Goal: Communication & Community: Answer question/provide support

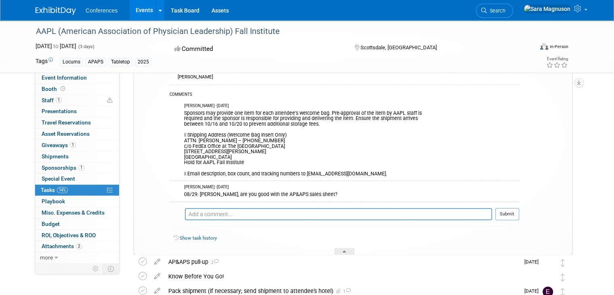
scroll to position [137, 0]
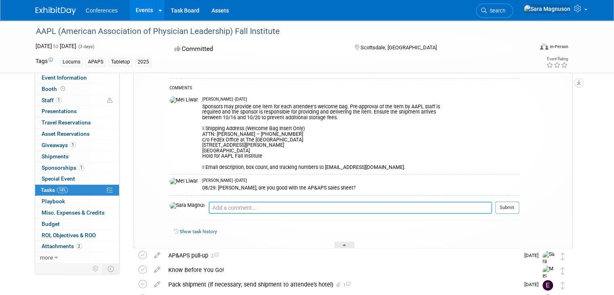
click at [209, 205] on textarea at bounding box center [350, 207] width 283 height 12
drag, startPoint x: 411, startPoint y: 207, endPoint x: 352, endPoint y: 205, distance: 59.3
click at [352, 205] on textarea "09/02: I'm going to make some updates to the AP&APS sales sheet. Here's the CU …" at bounding box center [350, 207] width 283 height 12
type textarea "09/02: I'm going to make some updates to the AP&APS sales sheet. CU task to com…"
click at [519, 206] on button "Submit" at bounding box center [507, 207] width 24 height 12
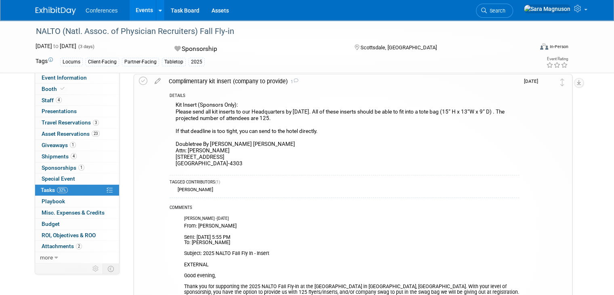
scroll to position [71, 0]
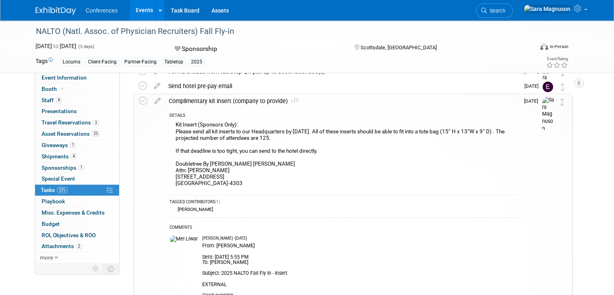
click at [192, 132] on div "Kit Insert (Sponsors Only): Please send all kit inserts to our Headquarters by …" at bounding box center [343, 154] width 349 height 71
click at [254, 132] on div "Kit Insert (Sponsors Only): Please send all kit inserts to our Headquarters by …" at bounding box center [343, 154] width 349 height 71
click at [312, 134] on div "Kit Insert (Sponsors Only): Please send all kit inserts to our Headquarters by …" at bounding box center [343, 154] width 349 height 71
click at [360, 134] on div "Kit Insert (Sponsors Only): Please send all kit inserts to our Headquarters by …" at bounding box center [343, 154] width 349 height 71
click at [196, 135] on div "Kit Insert (Sponsors Only): Please send all kit inserts to our Headquarters by …" at bounding box center [343, 154] width 349 height 71
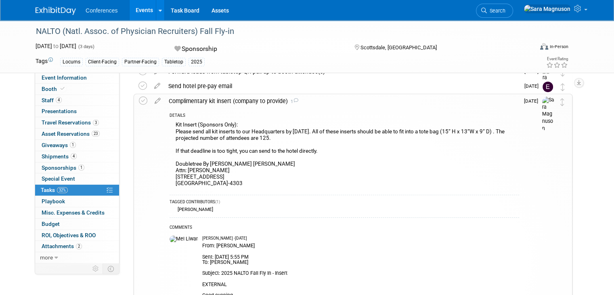
click at [265, 139] on div "Kit Insert (Sponsors Only): Please send all kit inserts to our Headquarters by …" at bounding box center [343, 154] width 349 height 71
click at [199, 155] on div "Kit Insert (Sponsors Only): Please send all kit inserts to our Headquarters by …" at bounding box center [343, 154] width 349 height 71
click at [282, 153] on div "Kit Insert (Sponsors Only): Please send all kit inserts to our Headquarters by …" at bounding box center [343, 154] width 349 height 71
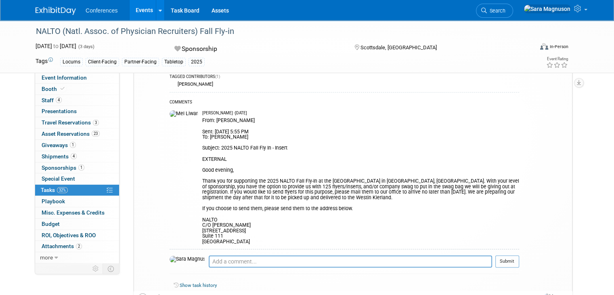
scroll to position [232, 0]
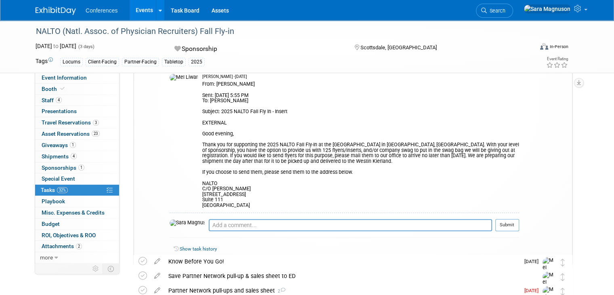
drag, startPoint x: 191, startPoint y: 136, endPoint x: 203, endPoint y: 135, distance: 12.5
click at [202, 136] on lcarroll\@kmgnet\ "Subject: 2025 NALTO Fall Fly In - Insert EXTERNAL Good evening, Thank you for s…" at bounding box center [360, 156] width 317 height 104
click at [276, 133] on lcarroll\@kmgnet\ "Subject: 2025 NALTO Fall Fly In - Insert EXTERNAL Good evening, Thank you for s…" at bounding box center [360, 156] width 317 height 104
click at [465, 136] on lcarroll\@kmgnet\ "Subject: 2025 NALTO Fall Fly In - Insert EXTERNAL Good evening, Thank you for s…" at bounding box center [360, 156] width 317 height 104
click at [203, 139] on lcarroll\@kmgnet\ "Subject: 2025 NALTO Fall Fly In - Insert EXTERNAL Good evening, Thank you for s…" at bounding box center [360, 156] width 317 height 104
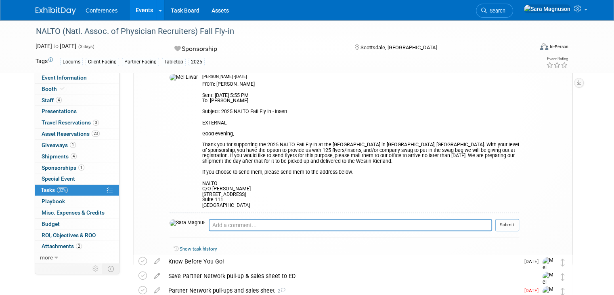
click at [278, 139] on lcarroll\@kmgnet\ "Subject: 2025 NALTO Fall Fly In - Insert EXTERNAL Good evening, Thank you for s…" at bounding box center [360, 156] width 317 height 104
click at [373, 139] on lcarroll\@kmgnet\ "Subject: 2025 NALTO Fall Fly In - Insert EXTERNAL Good evening, Thank you for s…" at bounding box center [360, 156] width 317 height 104
click at [453, 138] on lcarroll\@kmgnet\ "Subject: 2025 NALTO Fall Fly In - Insert EXTERNAL Good evening, Thank you for s…" at bounding box center [360, 156] width 317 height 104
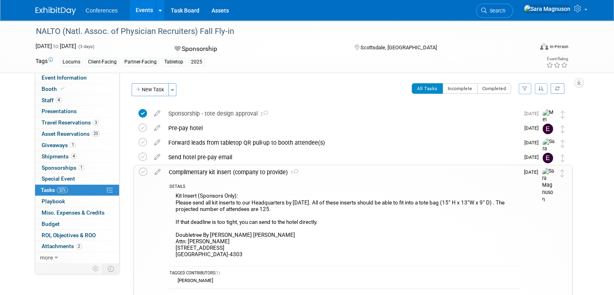
scroll to position [40, 0]
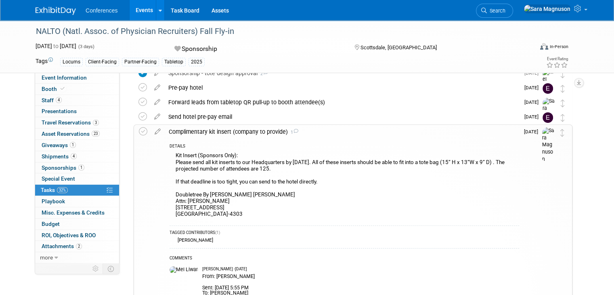
click at [483, 163] on div "Kit Insert (Sponsors Only): Please send all kit inserts to our Headquarters by …" at bounding box center [343, 185] width 349 height 71
click at [332, 165] on div "Kit Insert (Sponsors Only): Please send all kit inserts to our Headquarters by …" at bounding box center [343, 185] width 349 height 71
click at [408, 160] on div "Kit Insert (Sponsors Only): Please send all kit inserts to our Headquarters by …" at bounding box center [343, 185] width 349 height 71
click at [484, 163] on div "Kit Insert (Sponsors Only): Please send all kit inserts to our Headquarters by …" at bounding box center [343, 185] width 349 height 71
click at [236, 134] on div "Complimentary kit insert (company to provide) 1" at bounding box center [342, 132] width 354 height 14
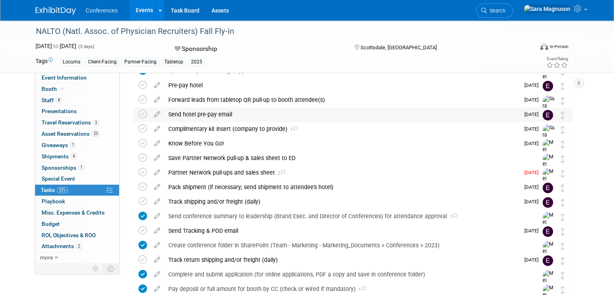
scroll to position [0, 0]
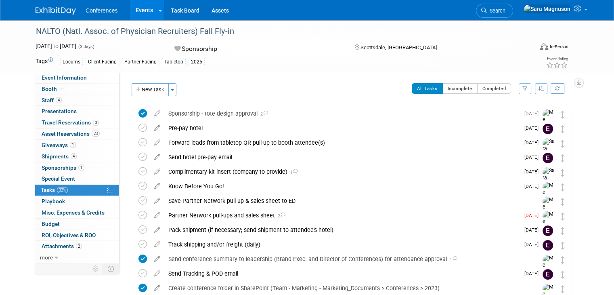
click at [224, 173] on div "Complimentary kit insert (company to provide) 1" at bounding box center [341, 172] width 355 height 14
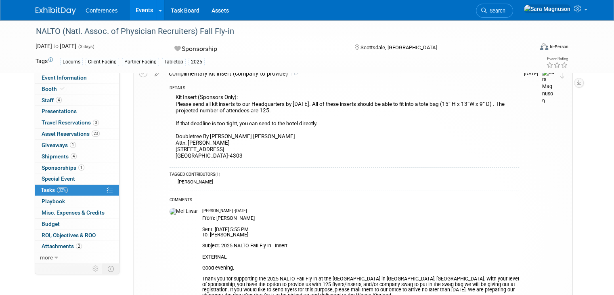
scroll to position [202, 0]
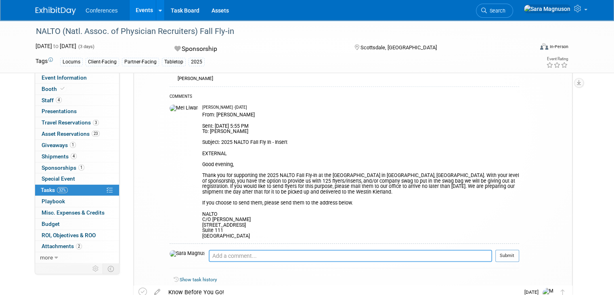
click at [216, 249] on textarea at bounding box center [350, 255] width 283 height 12
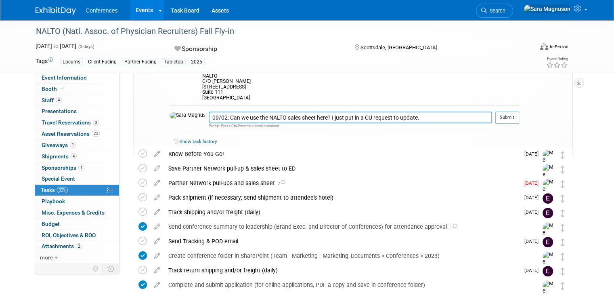
scroll to position [363, 0]
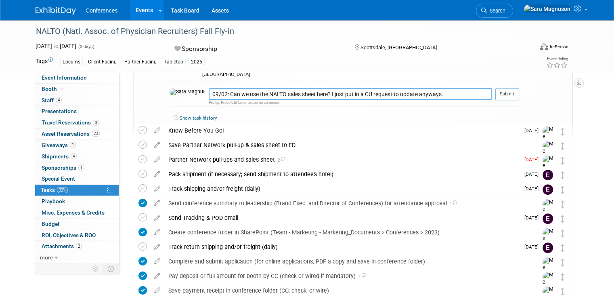
type textarea "09/02: Can we use the NALTO sales sheet here? I just put in a CU request to upd…"
click at [518, 88] on button "Submit" at bounding box center [507, 94] width 24 height 12
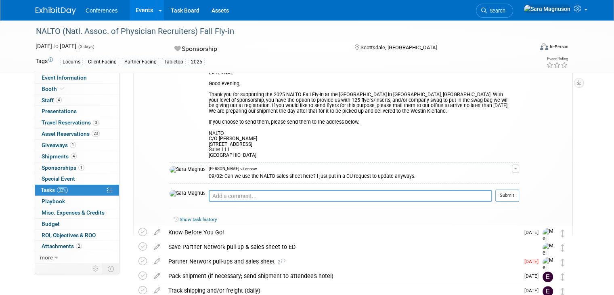
scroll to position [242, 0]
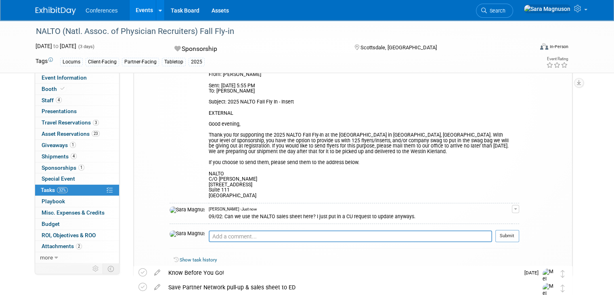
click at [358, 134] on lcarroll\@kmgnet\ "Subject: 2025 NALTO Fall Fly In - Insert EXTERNAL Good evening, Thank you for s…" at bounding box center [360, 146] width 303 height 104
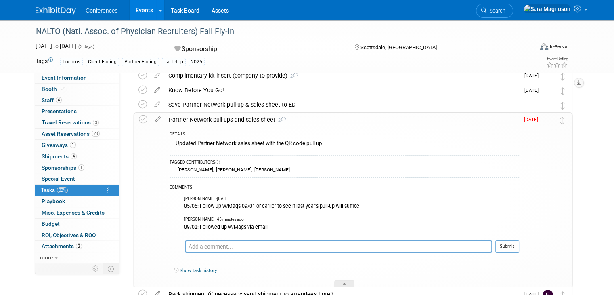
scroll to position [115, 0]
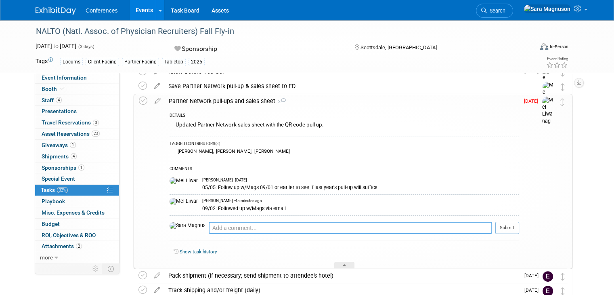
click at [209, 230] on textarea at bounding box center [350, 227] width 283 height 12
type textarea "-"
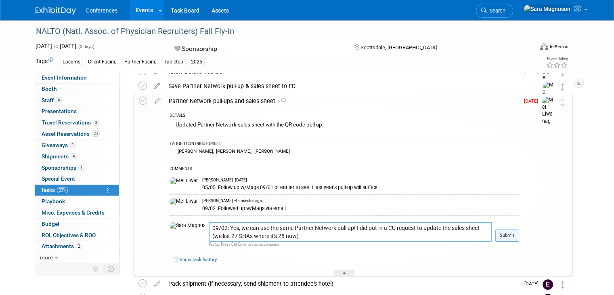
type textarea "09/02: Yes, we can use the same Partner Network pull up! I did put in a CU requ…"
click at [519, 236] on button "Submit" at bounding box center [507, 235] width 24 height 12
